Goal: Transaction & Acquisition: Download file/media

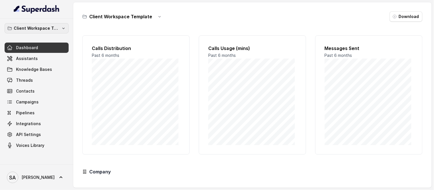
click at [36, 28] on p "Client Workspace Template" at bounding box center [37, 28] width 46 height 7
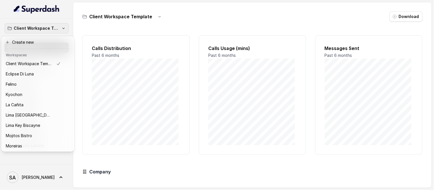
scroll to position [27, 0]
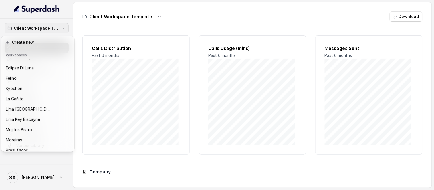
click at [48, 26] on p "Client Workspace Template" at bounding box center [37, 28] width 46 height 7
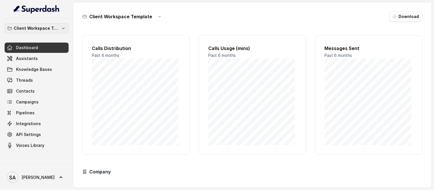
click at [39, 29] on p "Client Workspace Template" at bounding box center [37, 28] width 46 height 7
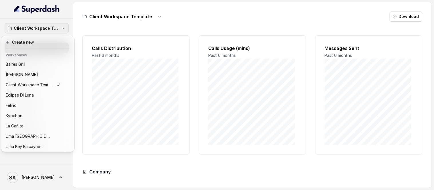
click at [39, 28] on p "Client Workspace Template" at bounding box center [37, 28] width 46 height 7
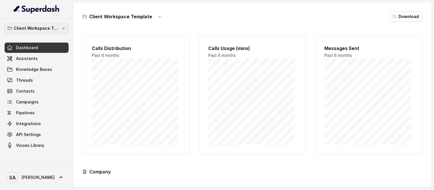
click at [60, 28] on button "Client Workspace Template" at bounding box center [37, 28] width 64 height 10
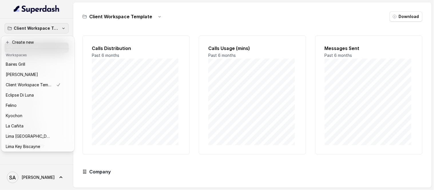
click at [60, 28] on button "Client Workspace Template" at bounding box center [37, 28] width 64 height 10
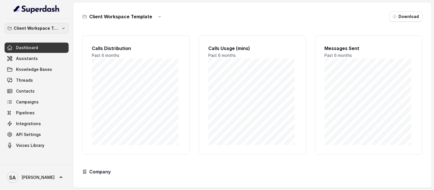
click at [60, 28] on button "Client Workspace Template" at bounding box center [37, 28] width 64 height 10
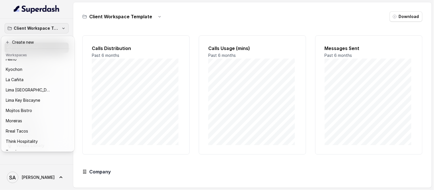
scroll to position [57, 0]
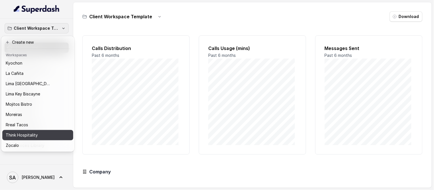
click at [31, 133] on p "Think Hospitality" at bounding box center [22, 135] width 32 height 7
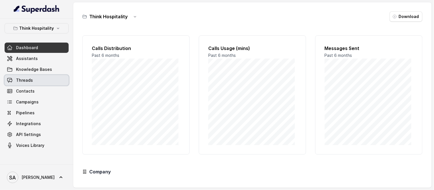
click at [27, 81] on span "Threads" at bounding box center [24, 81] width 17 height 6
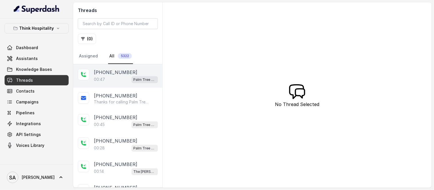
click at [113, 82] on div "00:47 Palm Tree Club" at bounding box center [126, 79] width 64 height 7
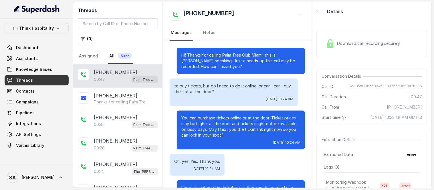
click at [341, 44] on span "Download call recording securely" at bounding box center [369, 44] width 65 height 6
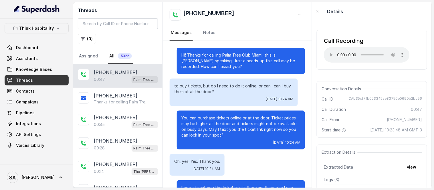
click at [370, 15] on div "Details" at bounding box center [372, 11] width 120 height 18
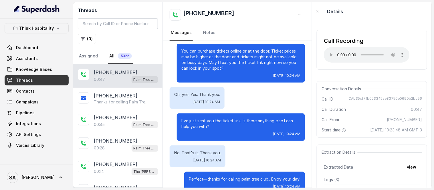
scroll to position [79, 0]
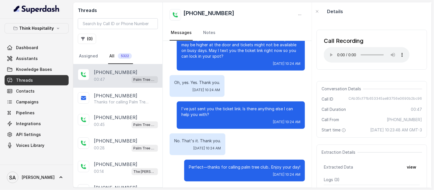
click at [337, 20] on div "Details" at bounding box center [372, 11] width 120 height 18
